Goal: Task Accomplishment & Management: Complete application form

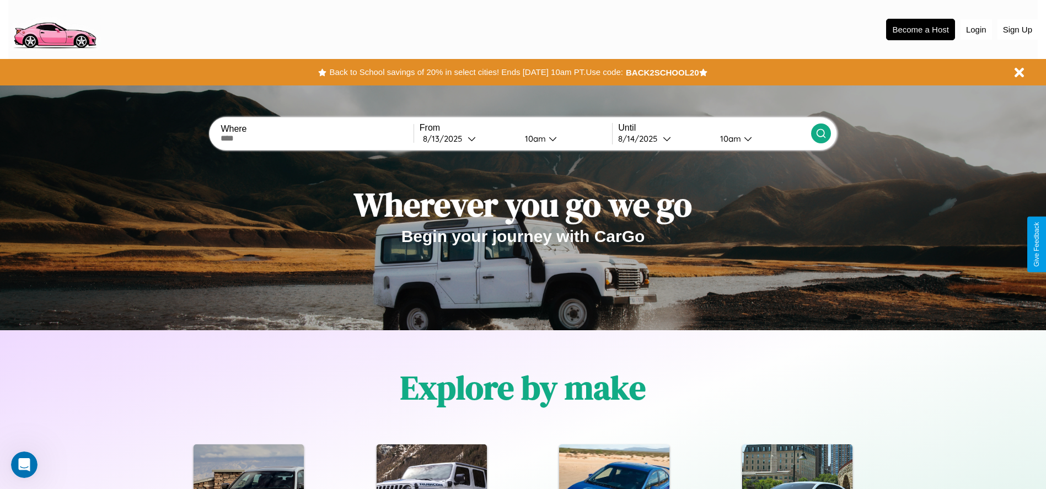
scroll to position [229, 0]
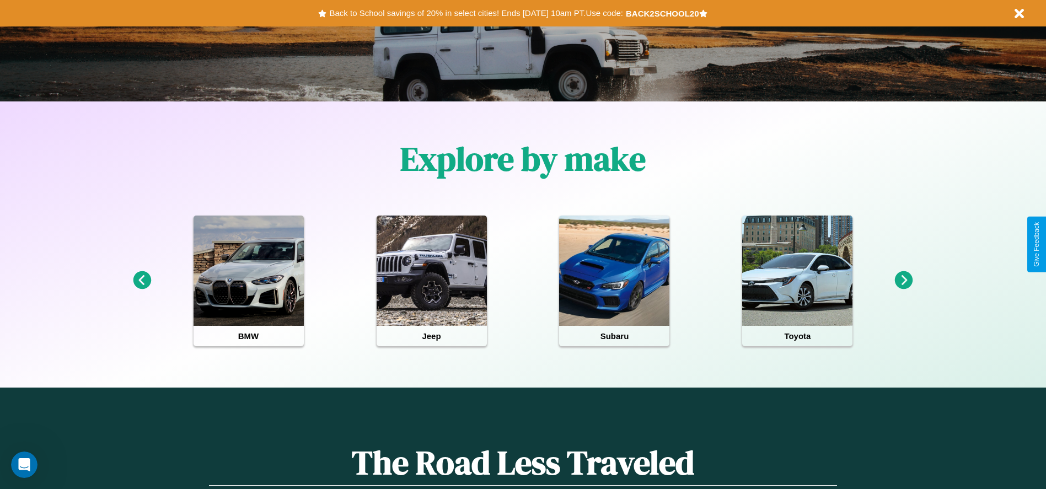
click at [904, 281] on icon at bounding box center [904, 280] width 18 height 18
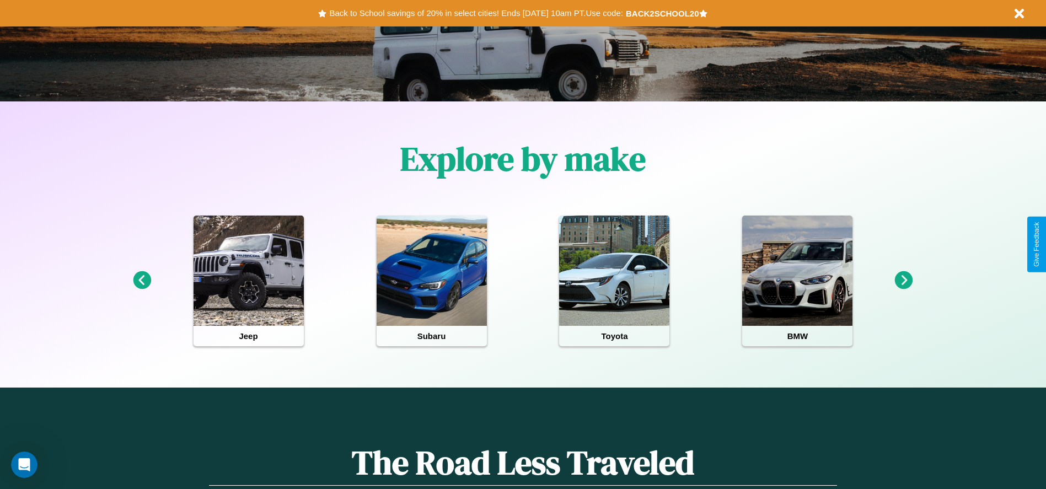
click at [904, 281] on icon at bounding box center [904, 280] width 18 height 18
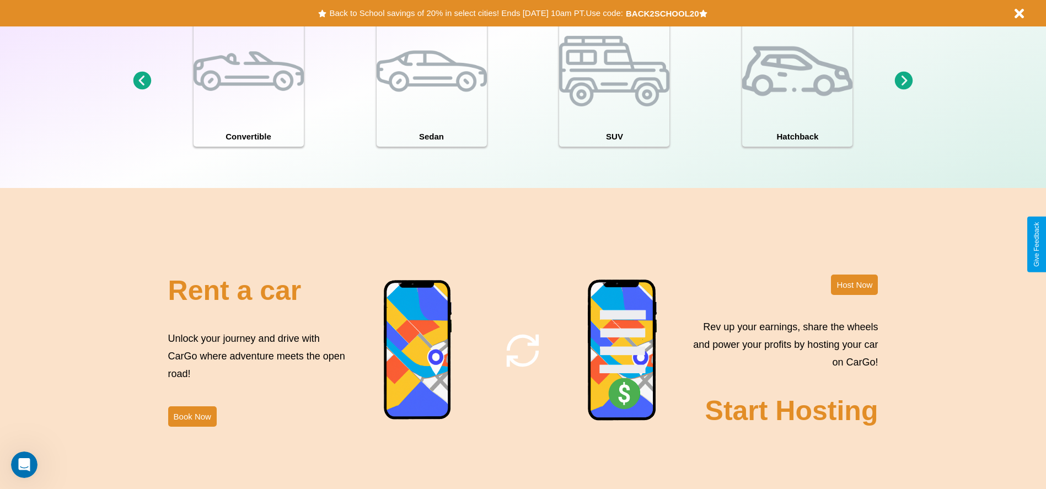
scroll to position [1202, 0]
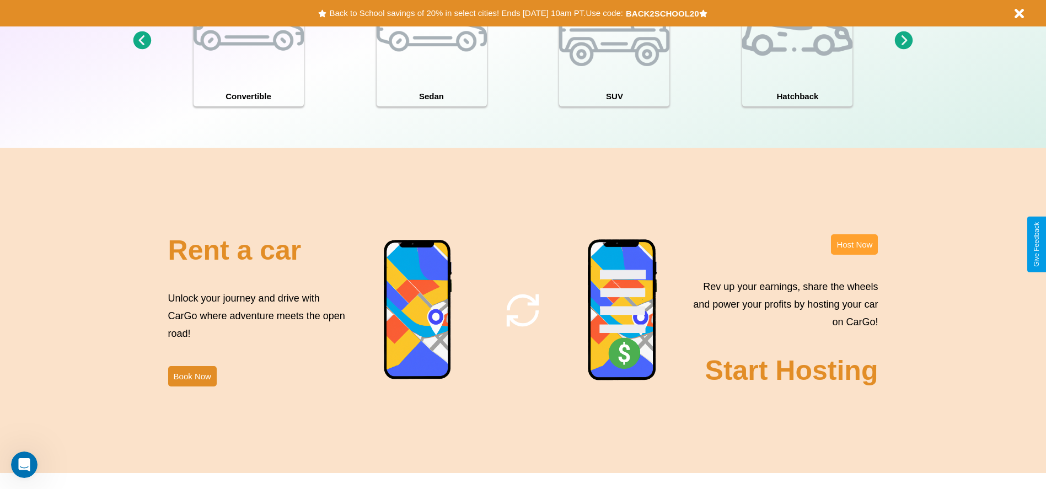
click at [854, 244] on button "Host Now" at bounding box center [854, 244] width 47 height 20
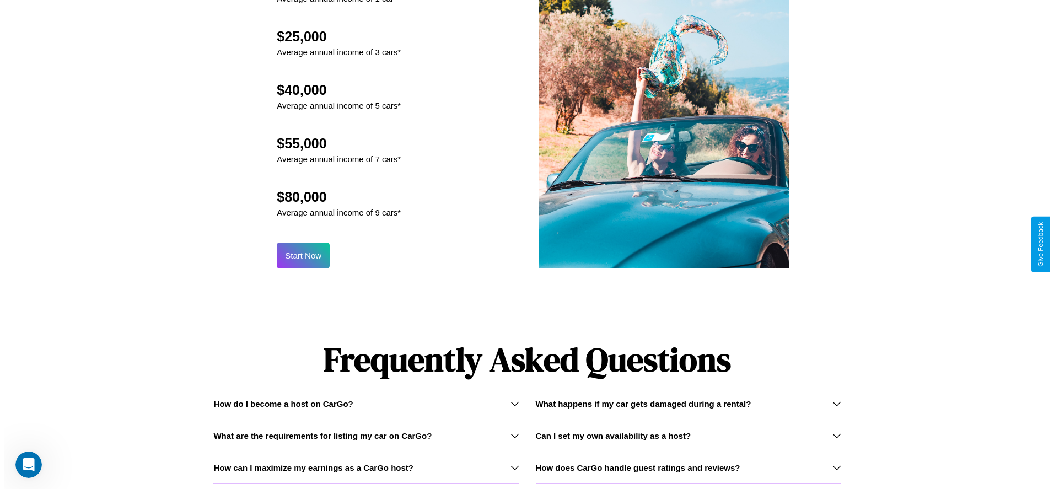
scroll to position [1083, 0]
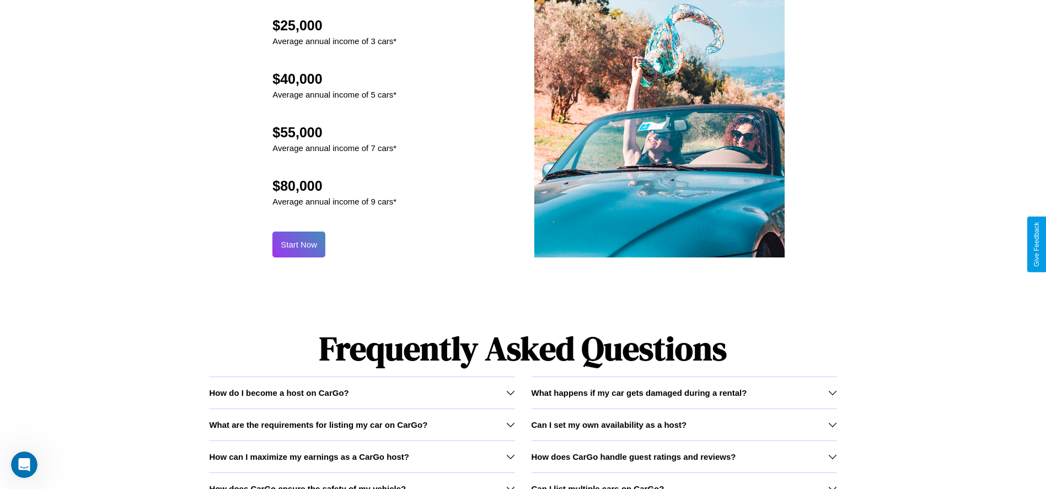
click at [299, 244] on button "Start Now" at bounding box center [298, 245] width 53 height 26
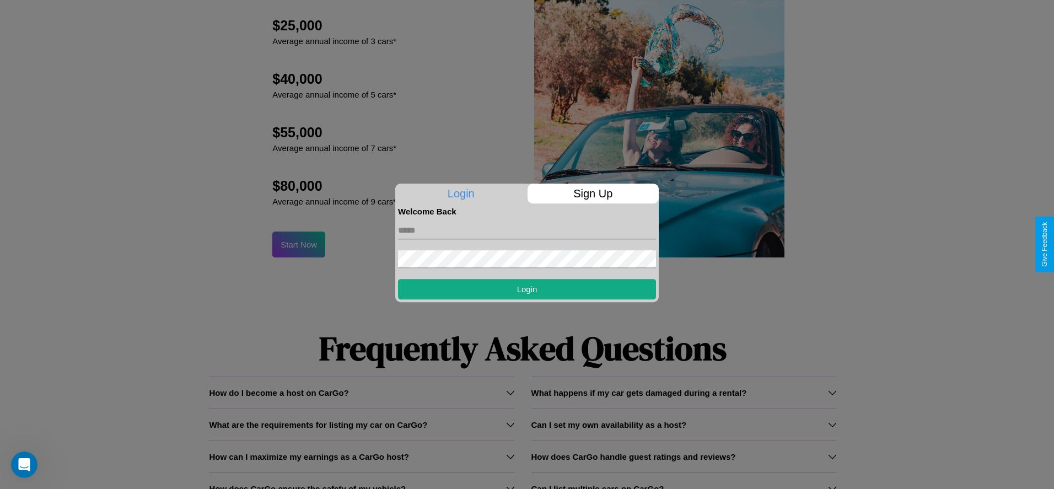
click at [593, 194] on p "Sign Up" at bounding box center [594, 194] width 132 height 20
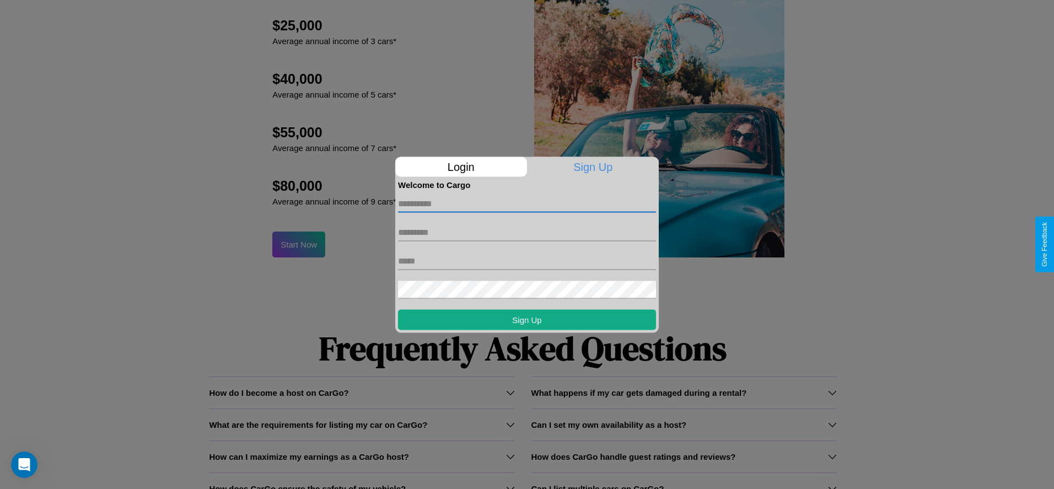
click at [527, 203] on input "text" at bounding box center [527, 204] width 258 height 18
type input "*******"
click at [527, 232] on input "text" at bounding box center [527, 232] width 258 height 18
type input "******"
click at [527, 261] on input "text" at bounding box center [527, 261] width 258 height 18
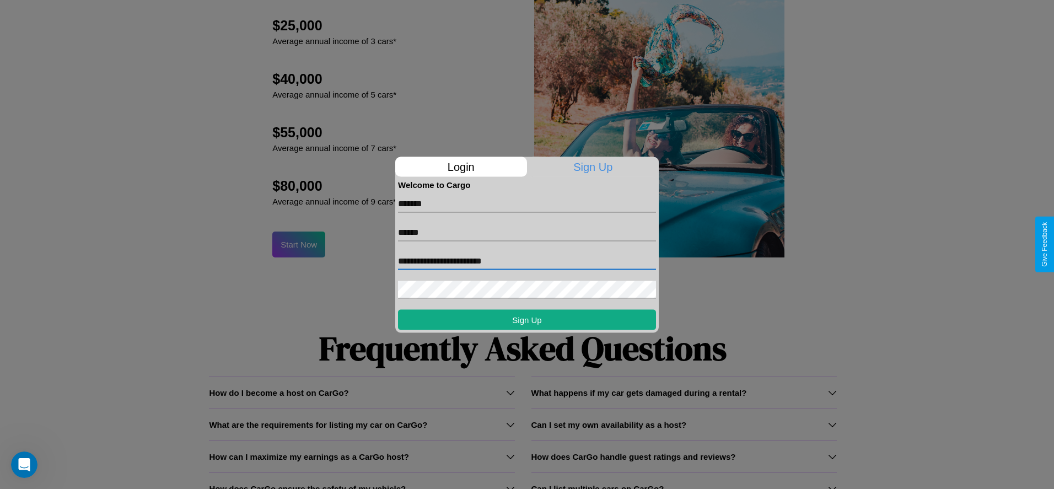
type input "**********"
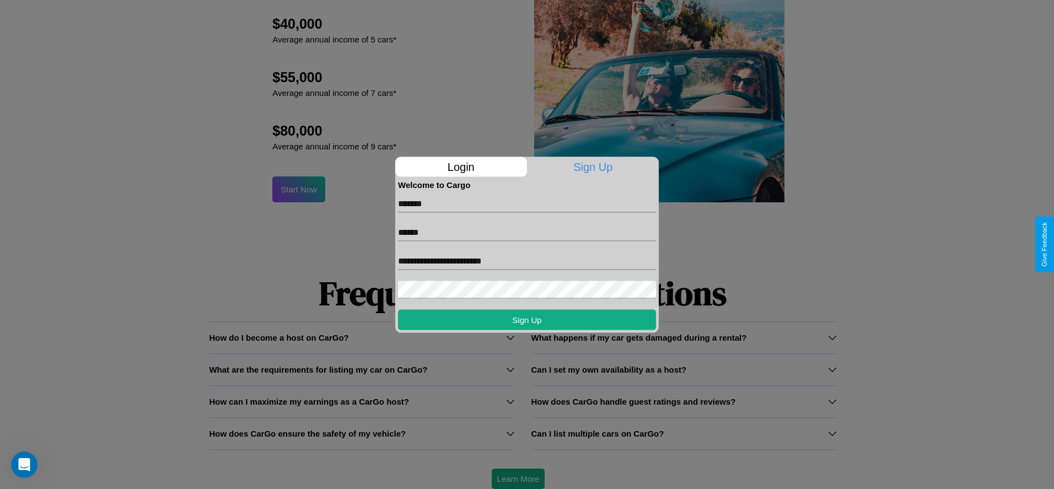
click at [518, 479] on div at bounding box center [527, 244] width 1054 height 489
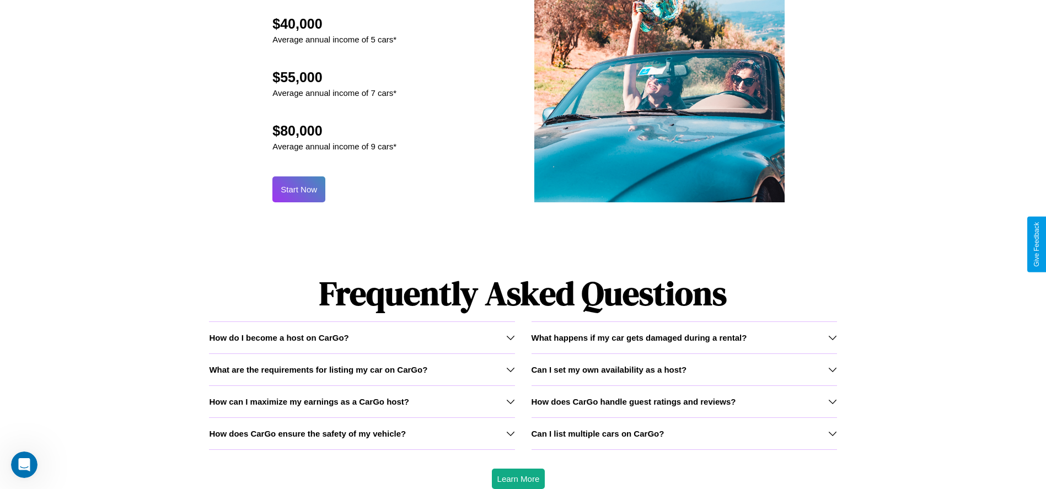
click at [299, 189] on button "Start Now" at bounding box center [298, 189] width 53 height 26
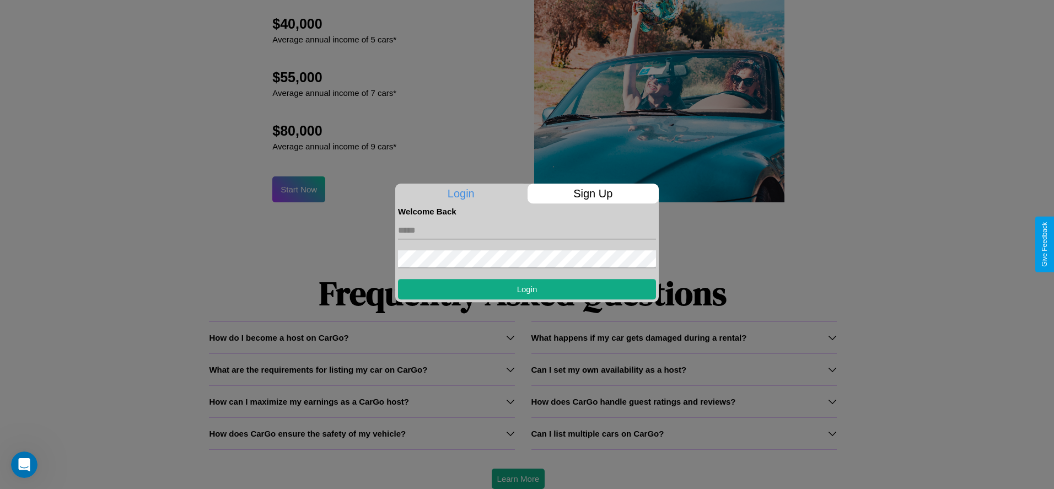
scroll to position [0, 0]
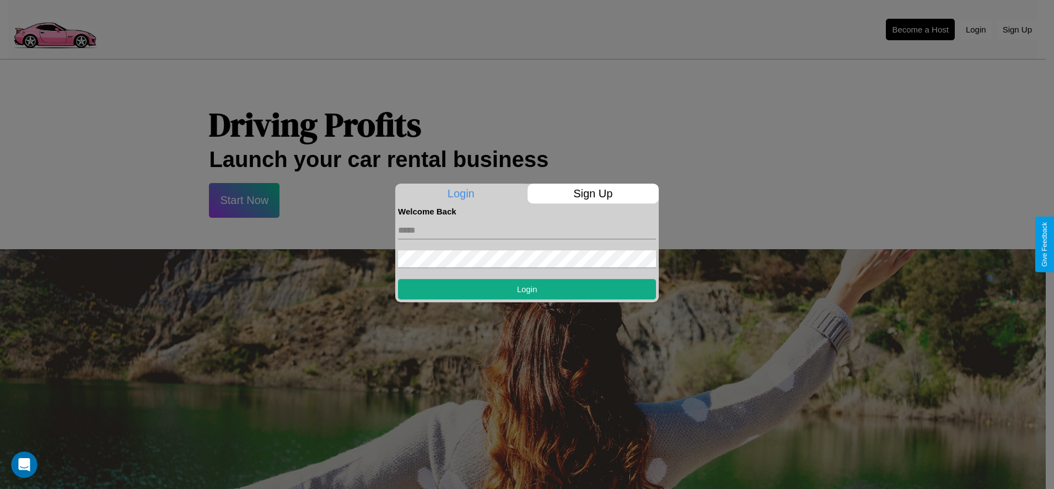
click at [920, 29] on div at bounding box center [527, 244] width 1054 height 489
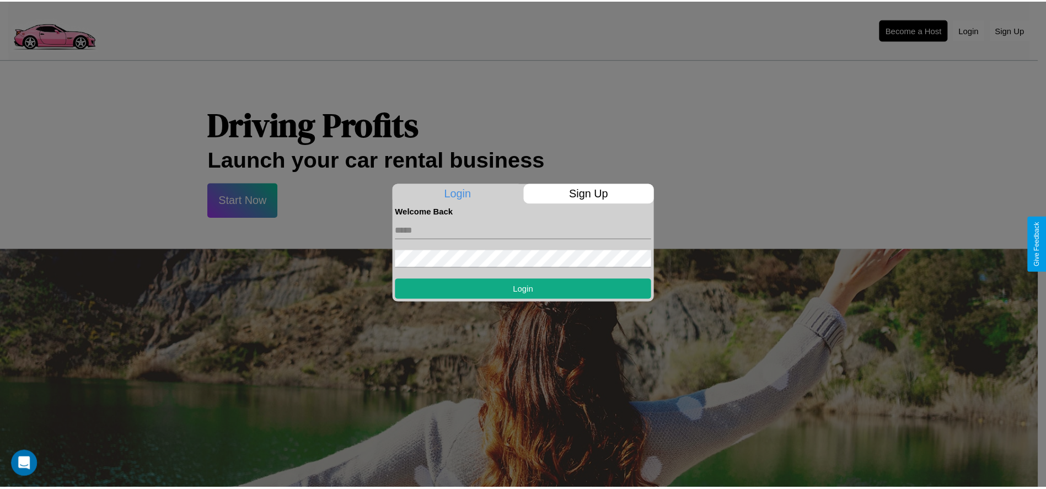
scroll to position [1083, 0]
